Goal: Navigation & Orientation: Find specific page/section

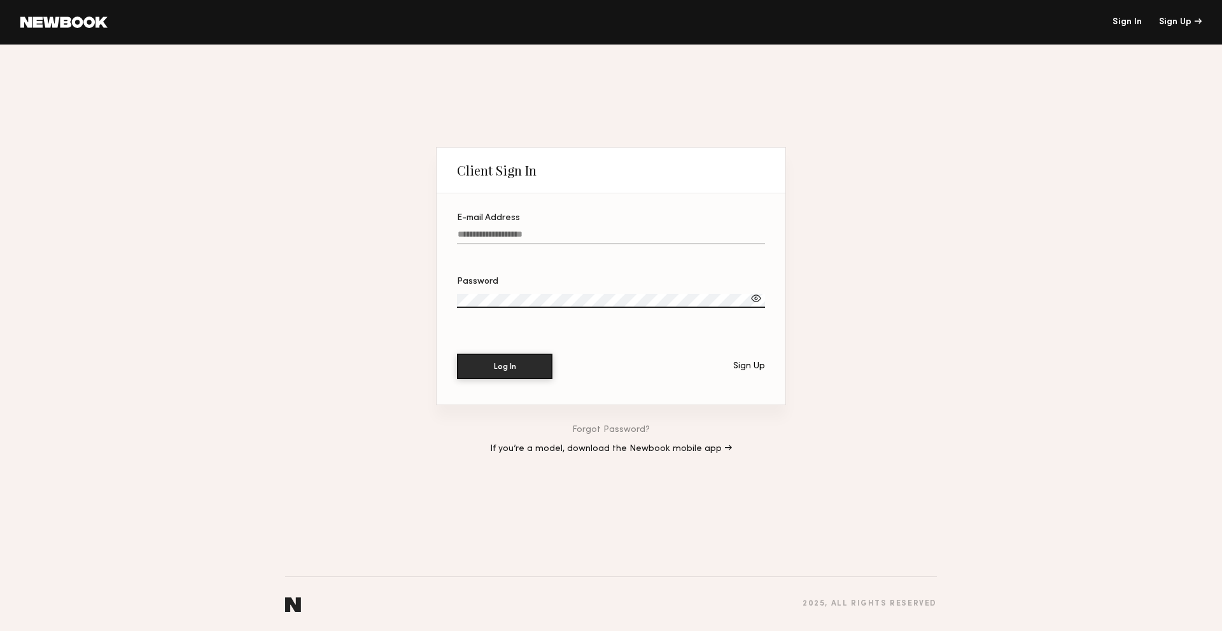
click at [541, 234] on input "E-mail Address" at bounding box center [611, 237] width 308 height 15
type input "**********"
click at [522, 368] on button "Log In" at bounding box center [504, 365] width 95 height 25
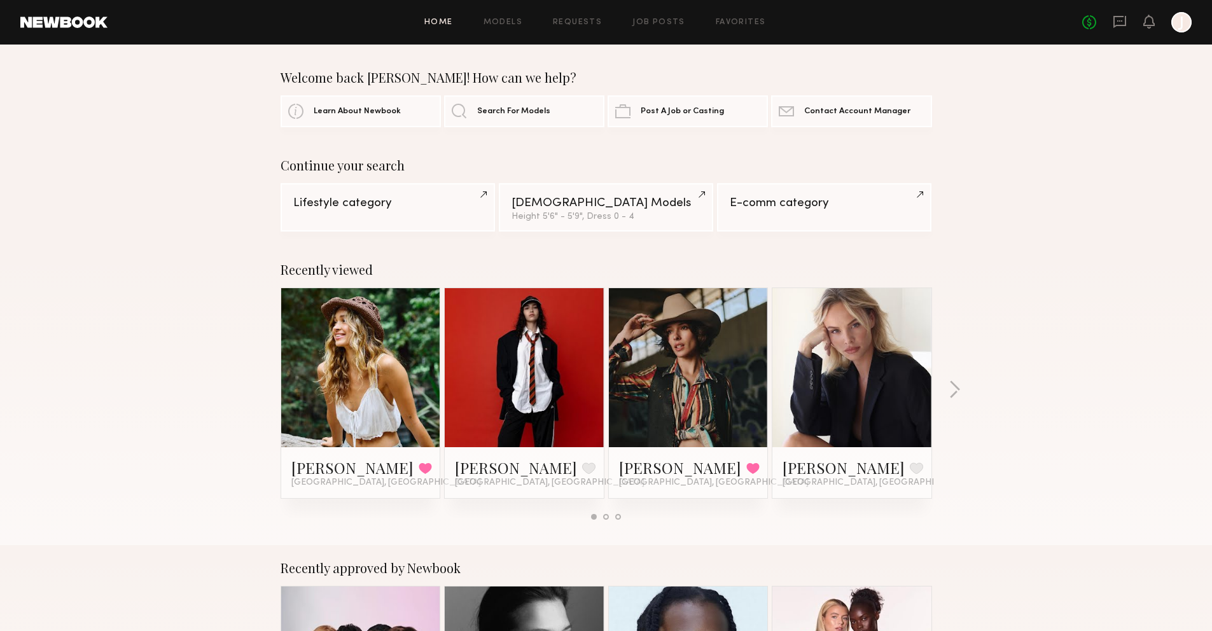
click at [375, 377] on link at bounding box center [361, 367] width 78 height 159
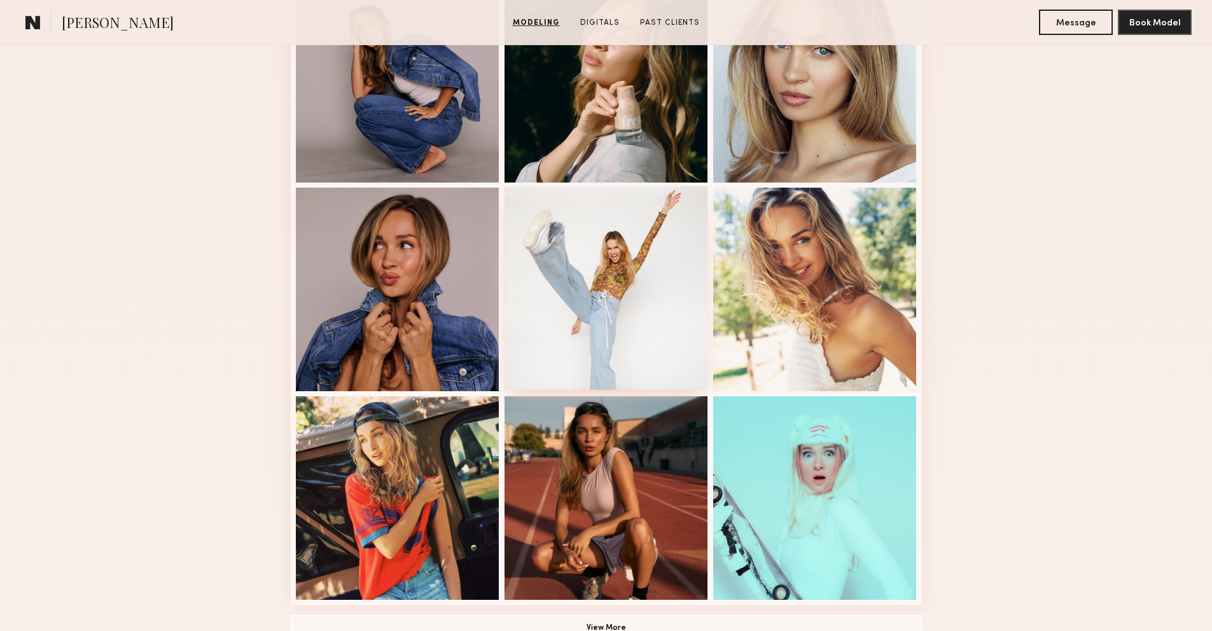
scroll to position [671, 0]
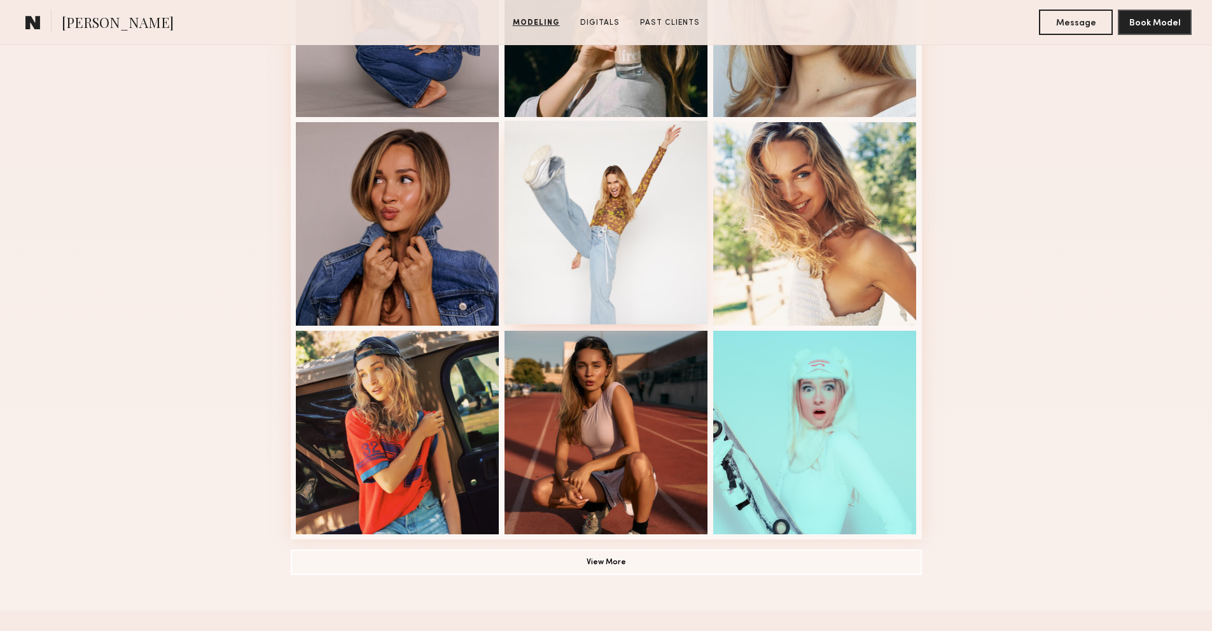
click at [627, 403] on div at bounding box center [607, 433] width 204 height 204
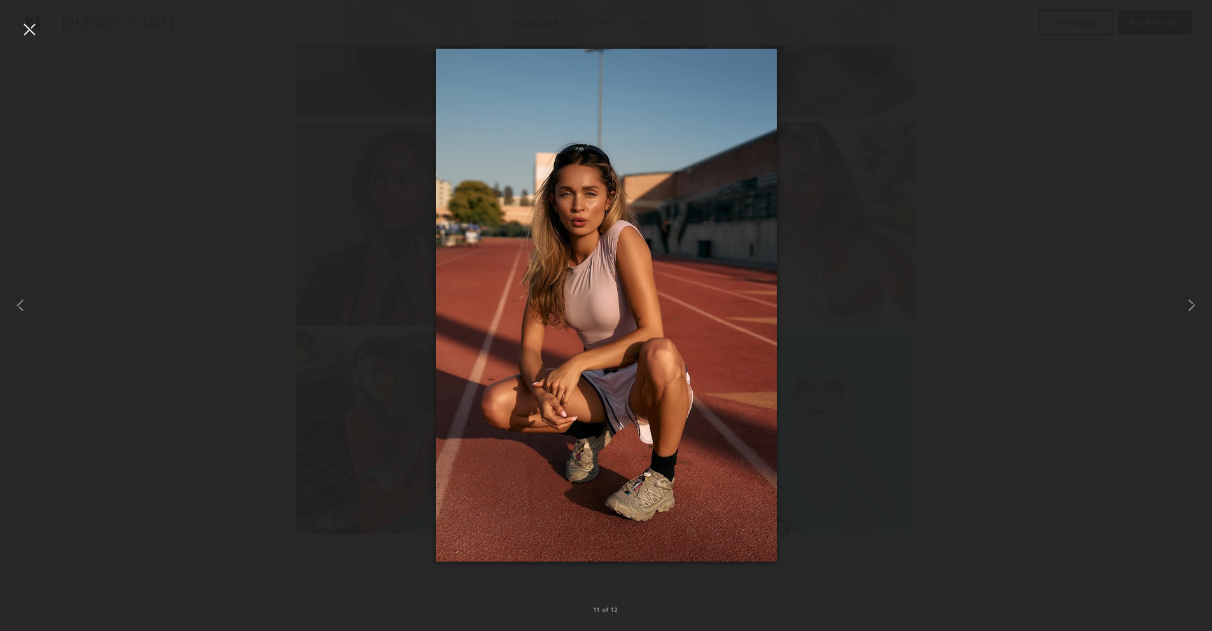
click at [943, 264] on div at bounding box center [606, 305] width 1212 height 570
click at [38, 24] on div at bounding box center [29, 29] width 20 height 20
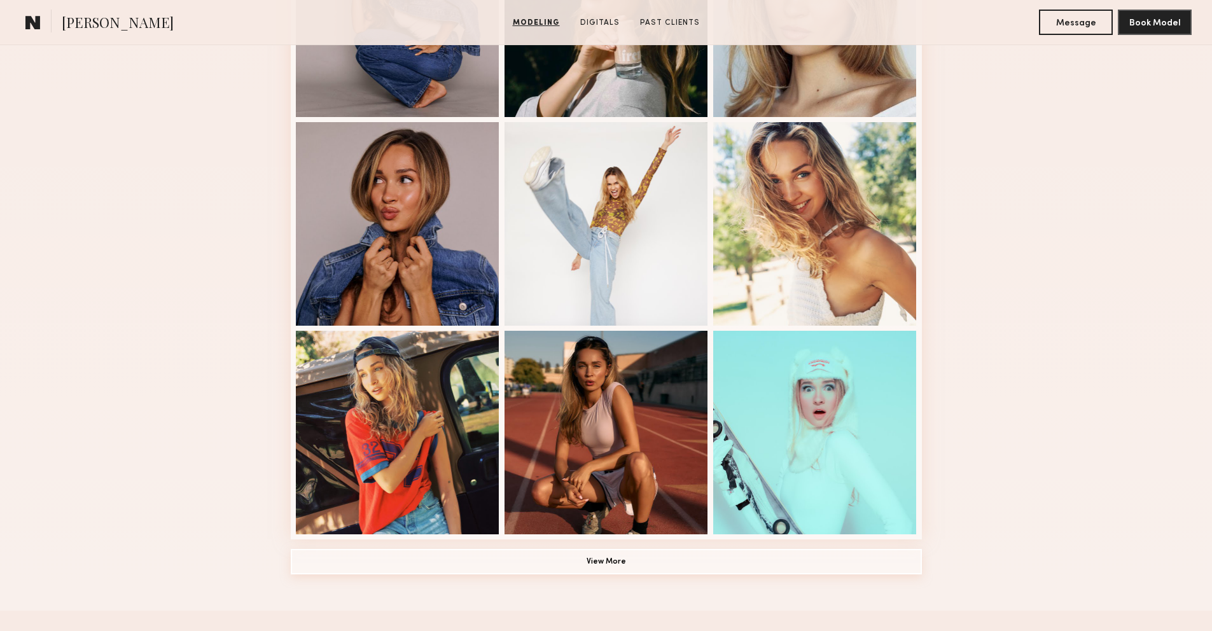
click at [634, 561] on button "View More" at bounding box center [606, 561] width 631 height 25
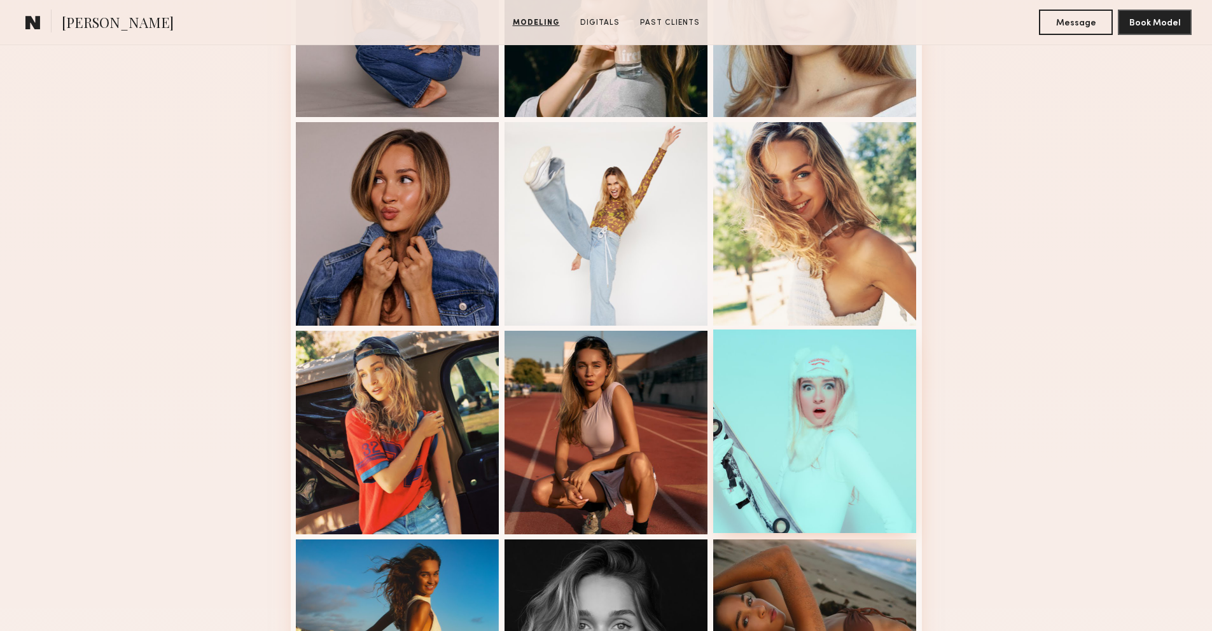
click at [805, 430] on div at bounding box center [815, 432] width 204 height 204
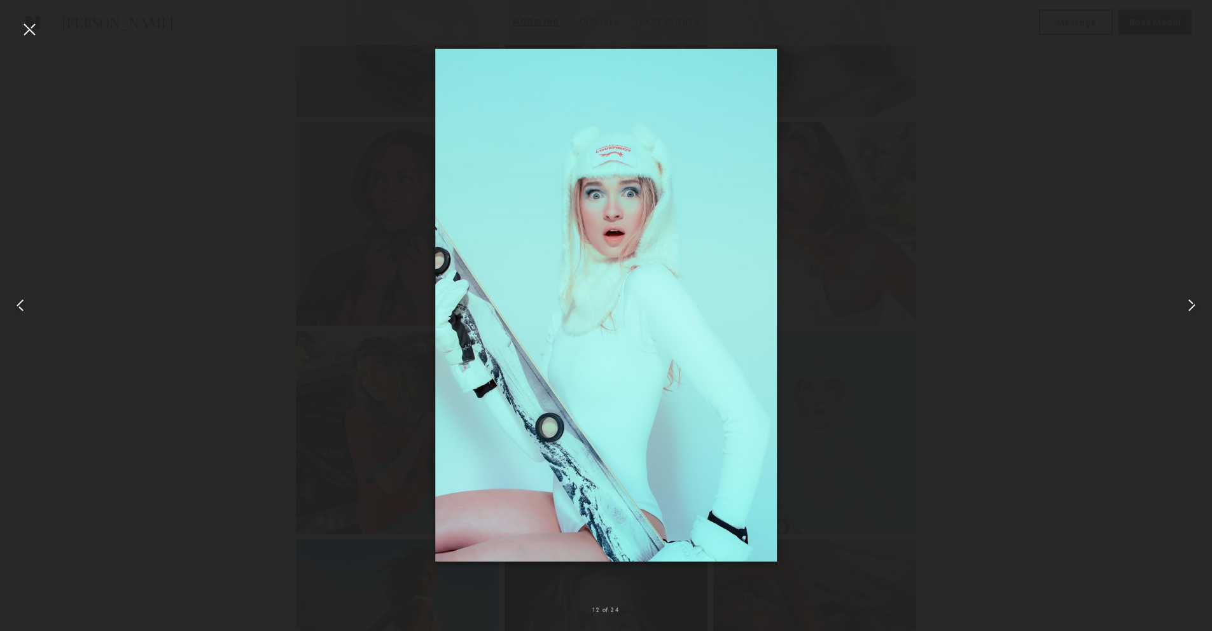
click at [25, 27] on div at bounding box center [29, 29] width 20 height 20
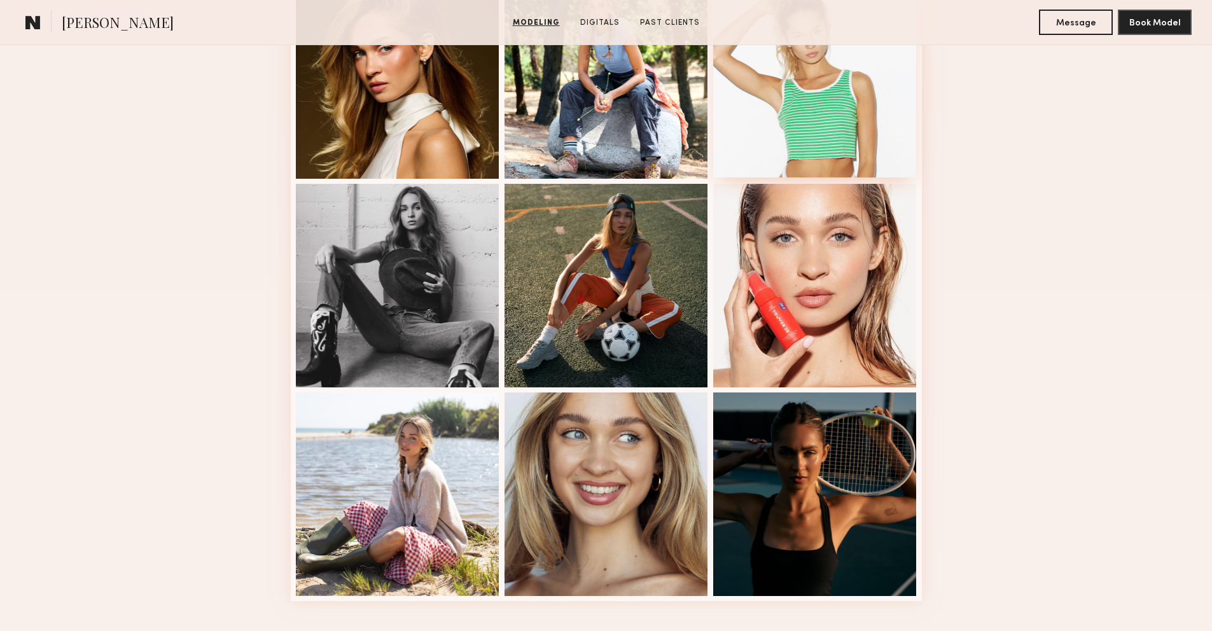
scroll to position [1575, 0]
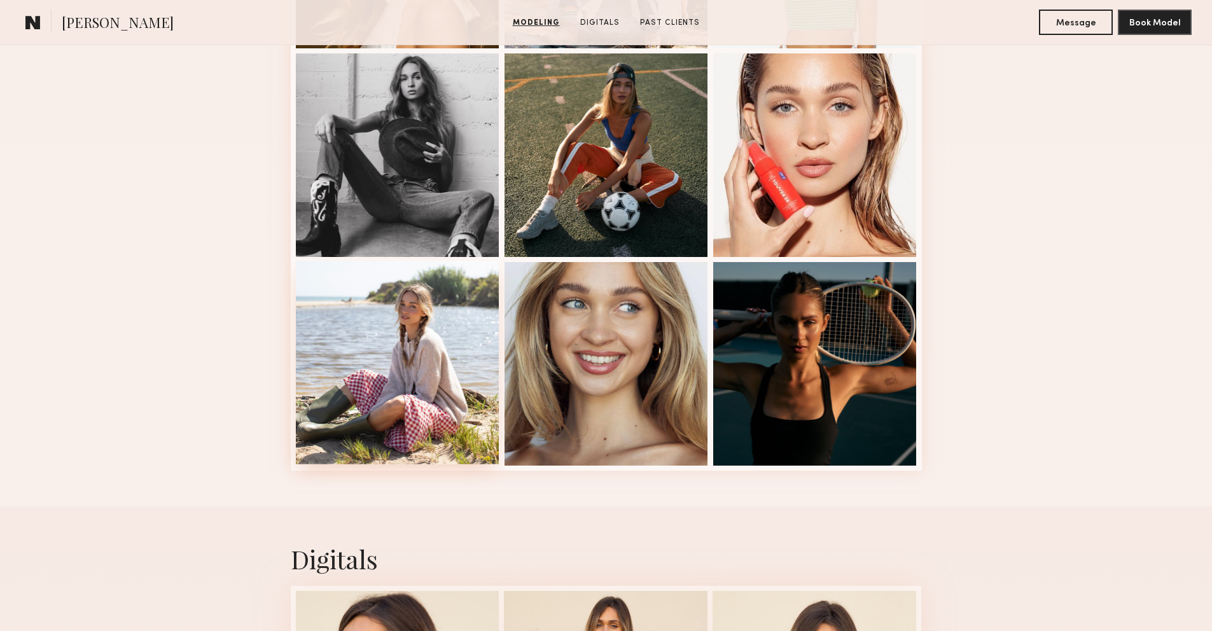
click at [374, 393] on div at bounding box center [398, 363] width 204 height 204
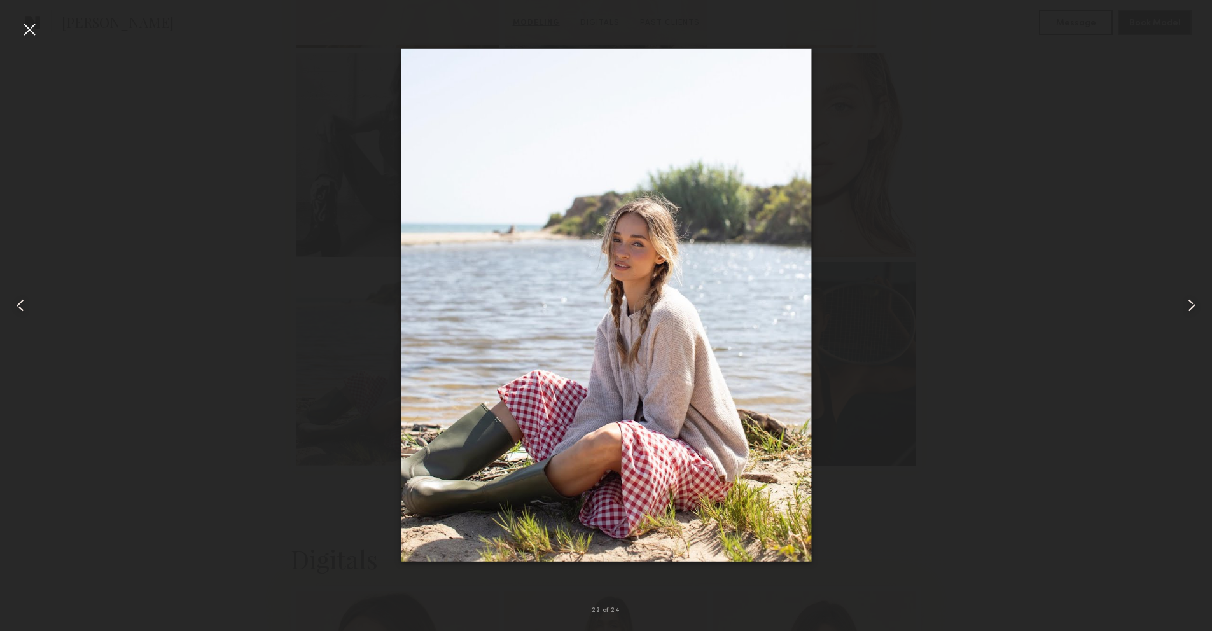
click at [16, 27] on div at bounding box center [24, 305] width 48 height 570
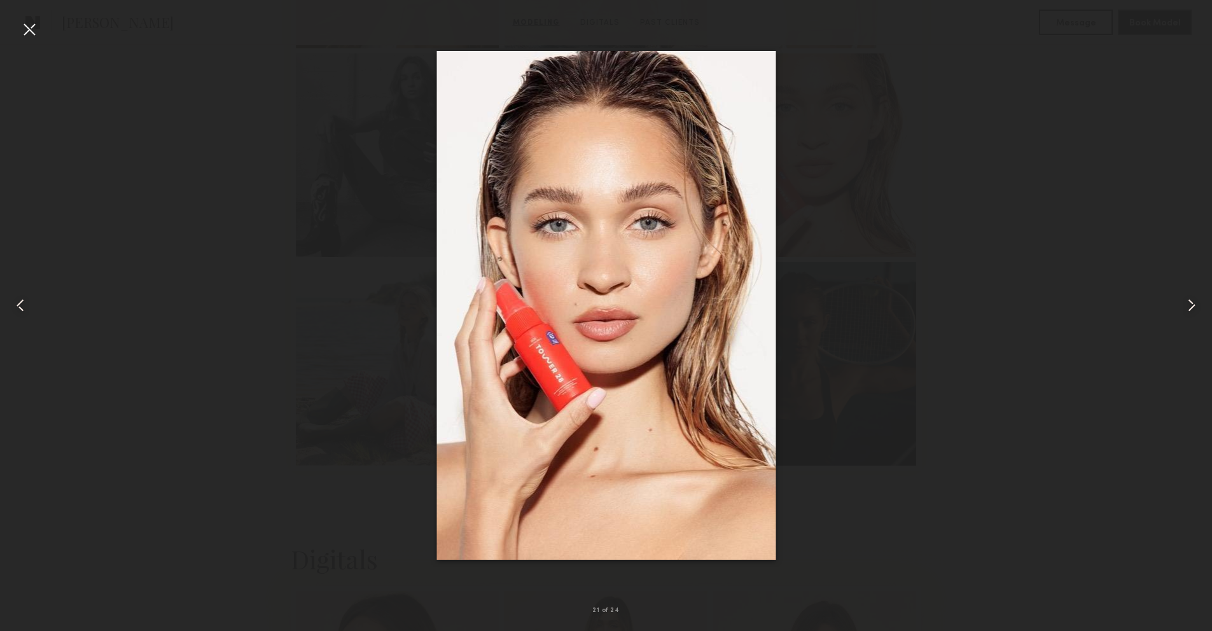
click at [37, 29] on div at bounding box center [29, 29] width 20 height 20
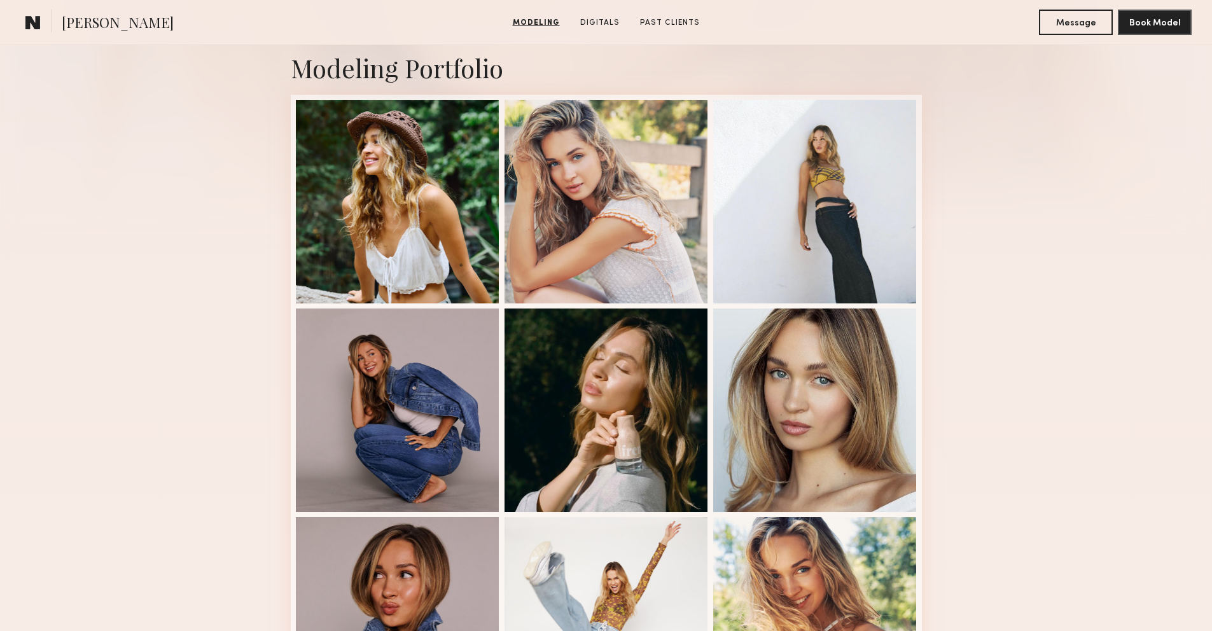
scroll to position [189, 0]
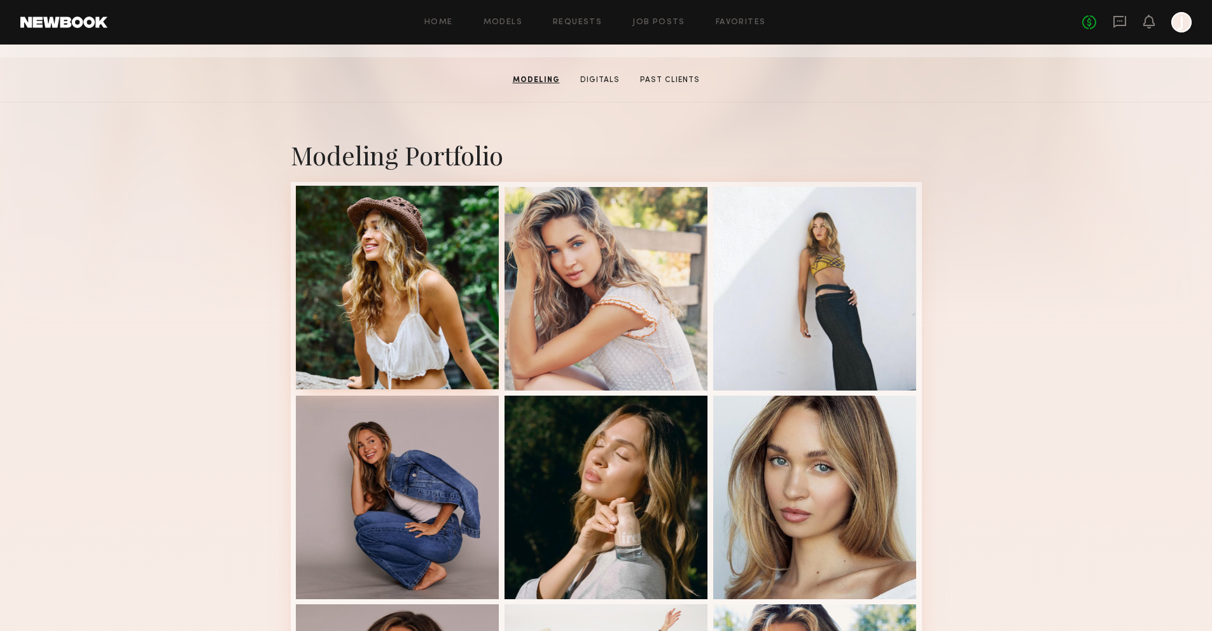
click at [451, 270] on div at bounding box center [398, 288] width 204 height 204
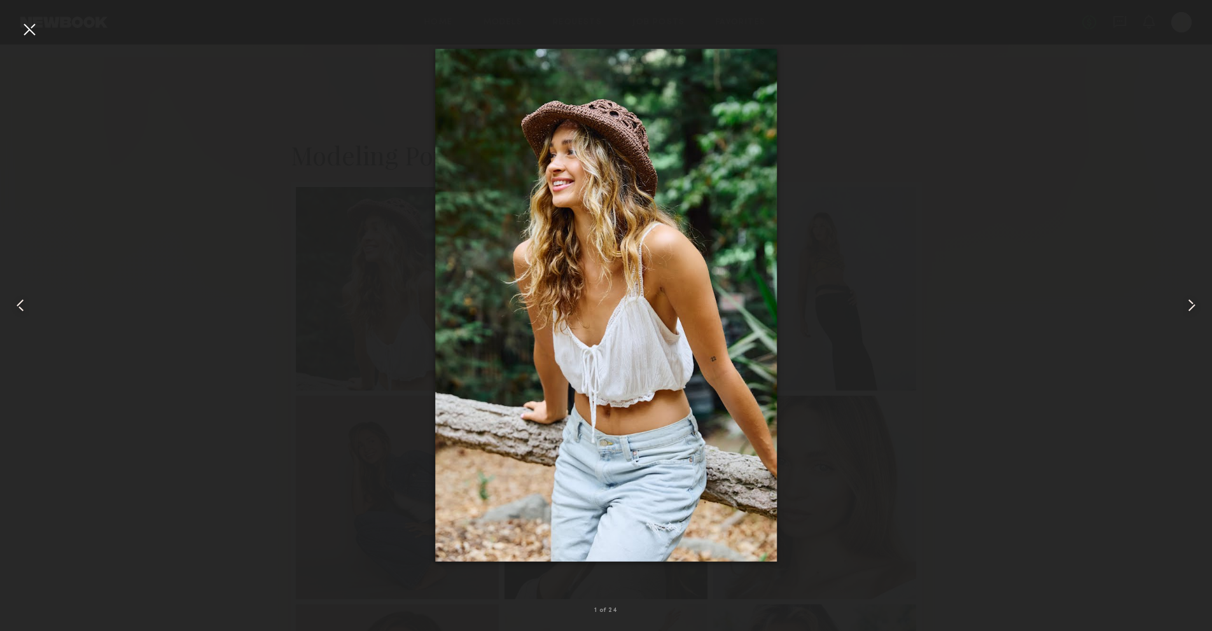
click at [24, 34] on div at bounding box center [29, 29] width 20 height 20
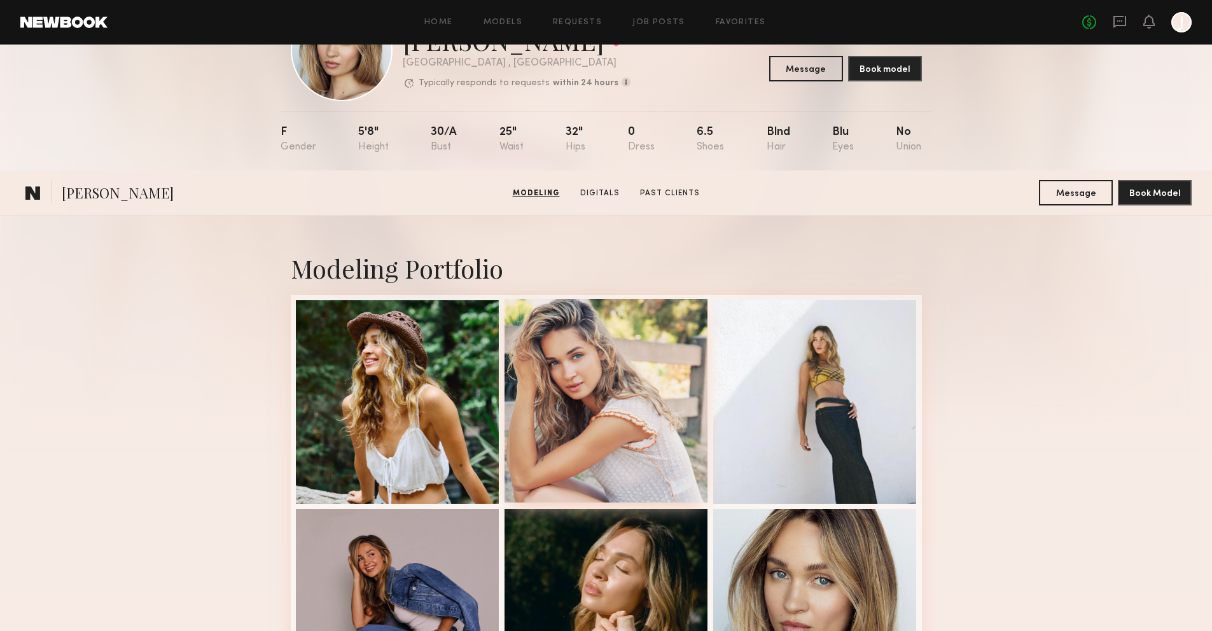
scroll to position [0, 0]
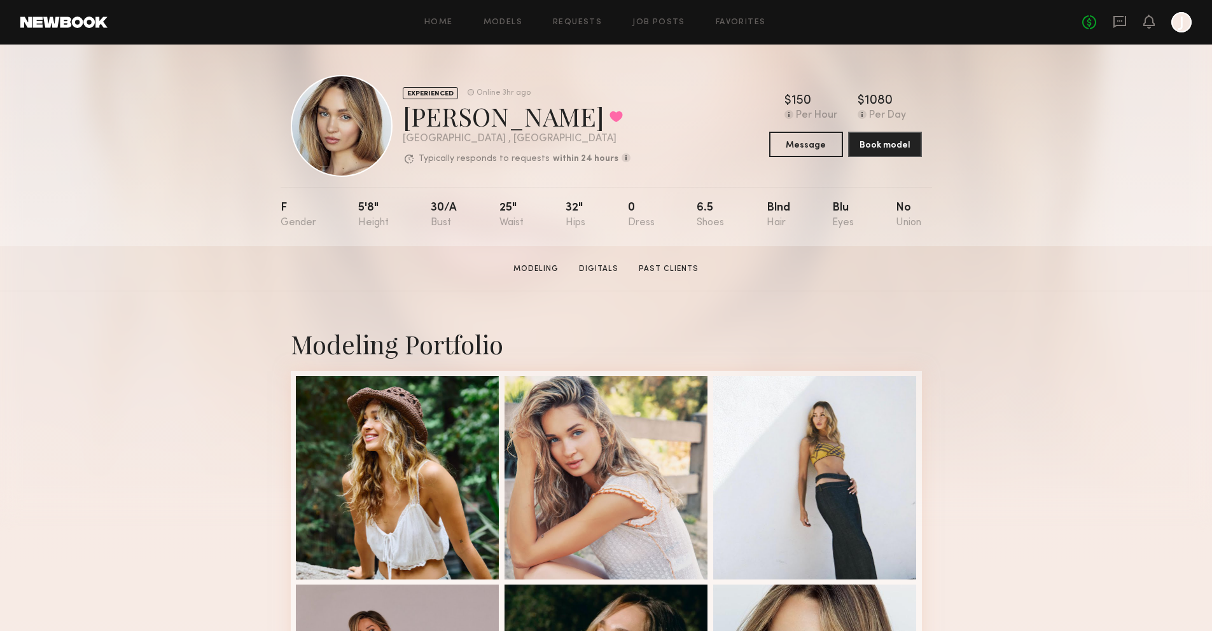
click at [457, 30] on div "Home Models Requests Job Posts Favorites Sign Out No fees up to $5,000 J" at bounding box center [650, 22] width 1084 height 20
click at [497, 24] on link "Models" at bounding box center [503, 22] width 39 height 8
